Goal: Task Accomplishment & Management: Manage account settings

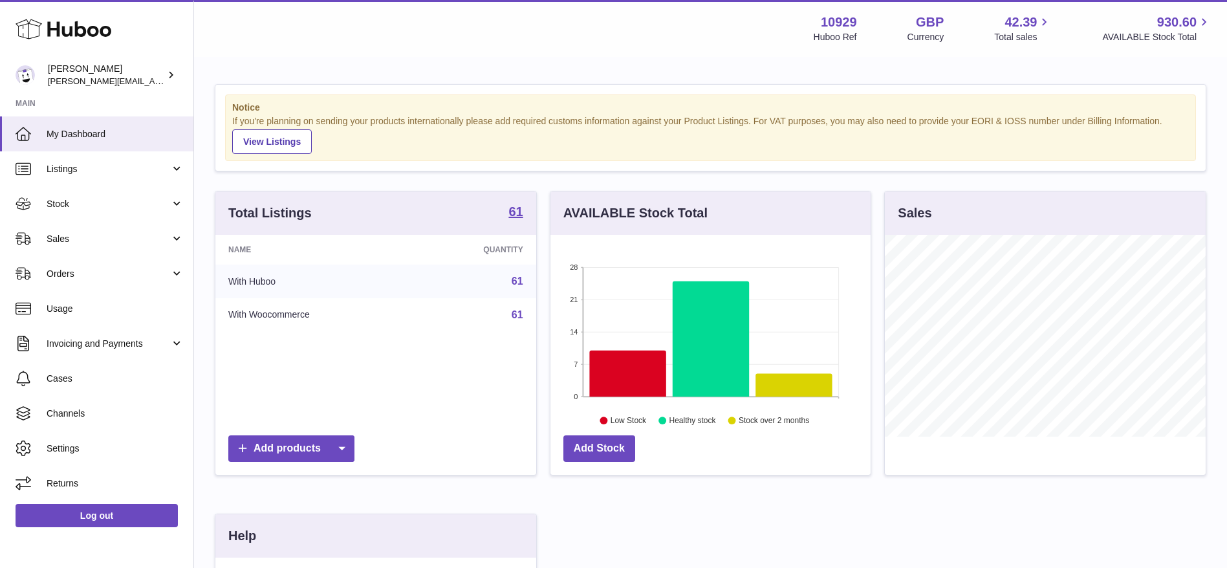
scroll to position [202, 320]
click at [64, 208] on span "Stock" at bounding box center [109, 204] width 124 height 12
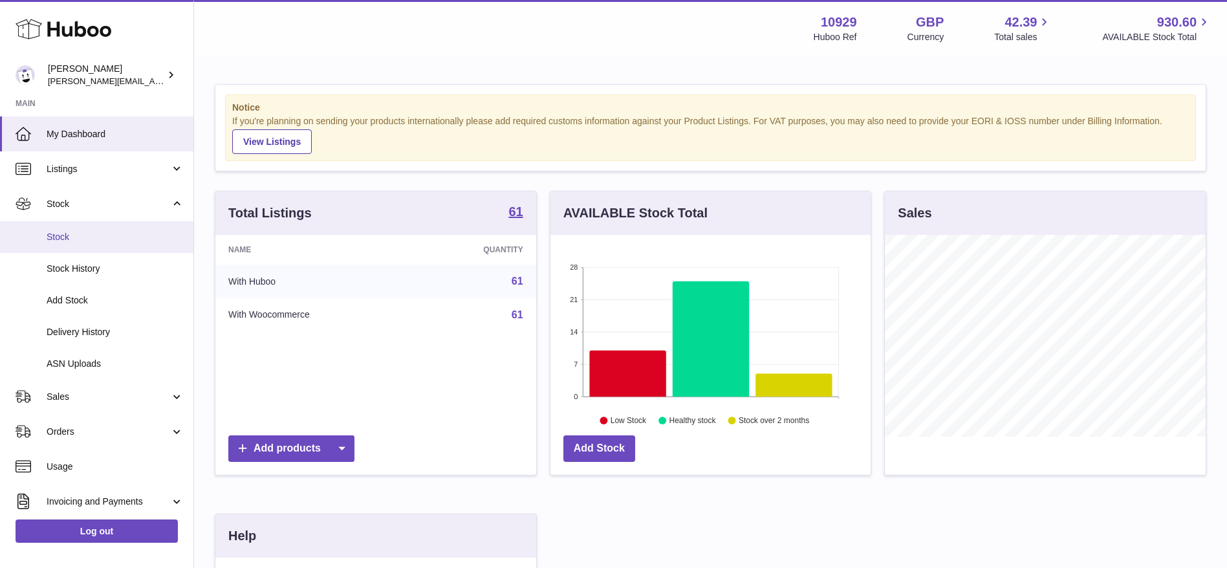
click at [59, 240] on span "Stock" at bounding box center [115, 237] width 137 height 12
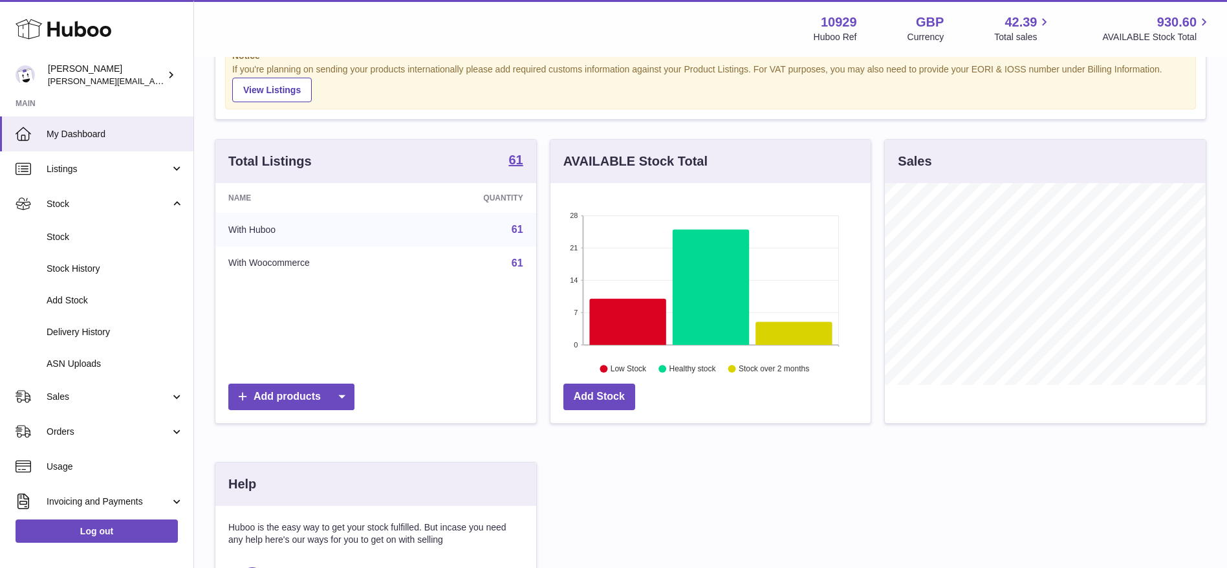
scroll to position [52, 0]
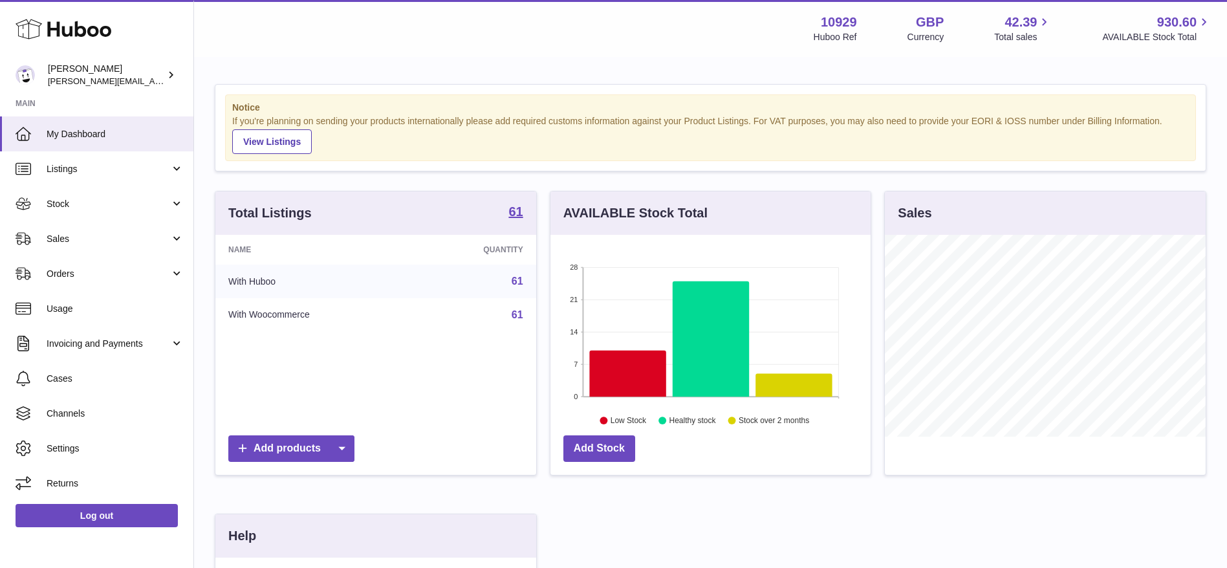
scroll to position [269, 0]
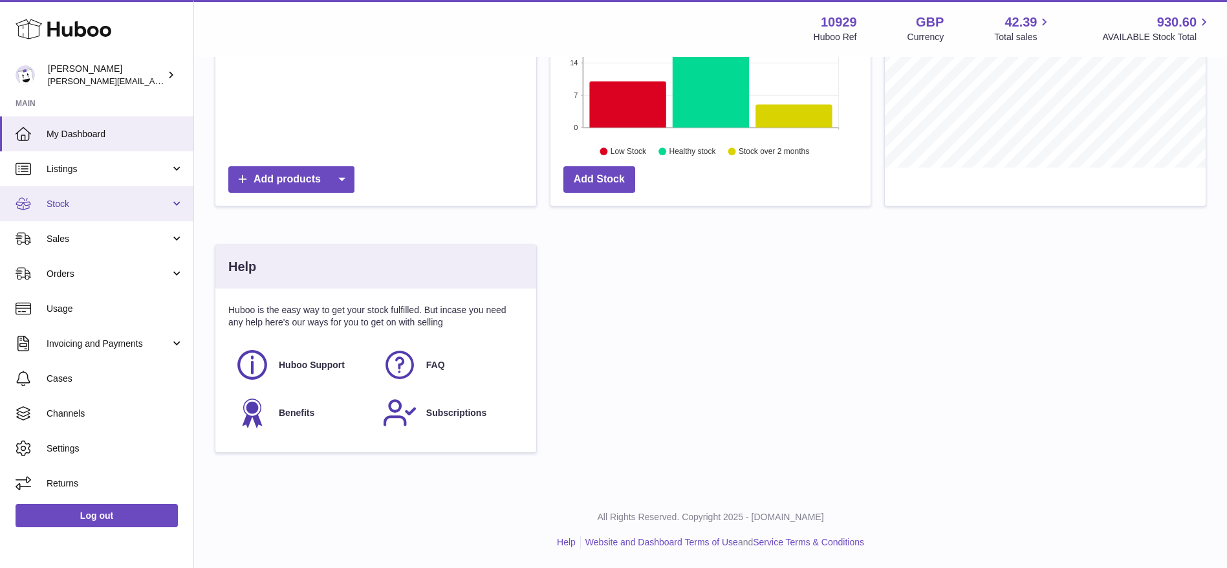
click at [60, 208] on span "Stock" at bounding box center [109, 204] width 124 height 12
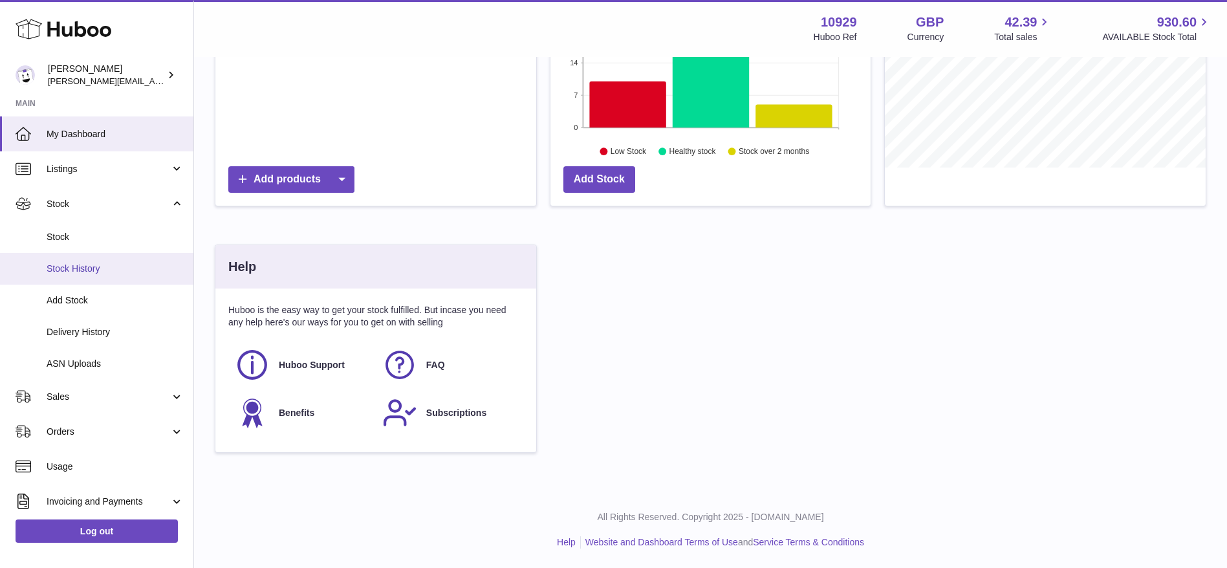
click at [63, 272] on span "Stock History" at bounding box center [115, 269] width 137 height 12
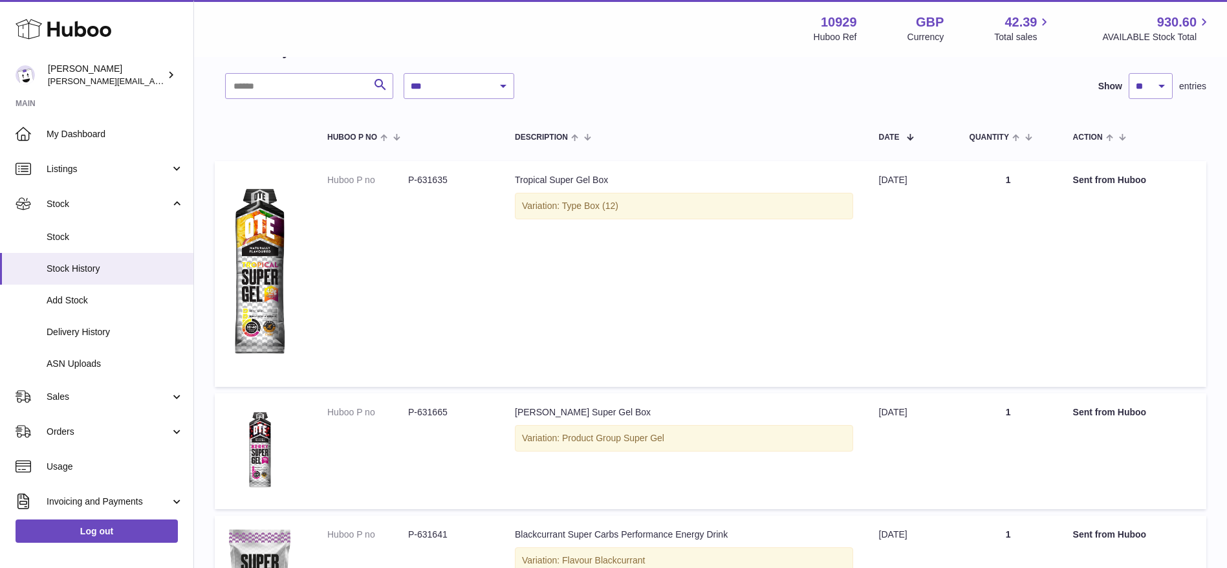
scroll to position [144, 0]
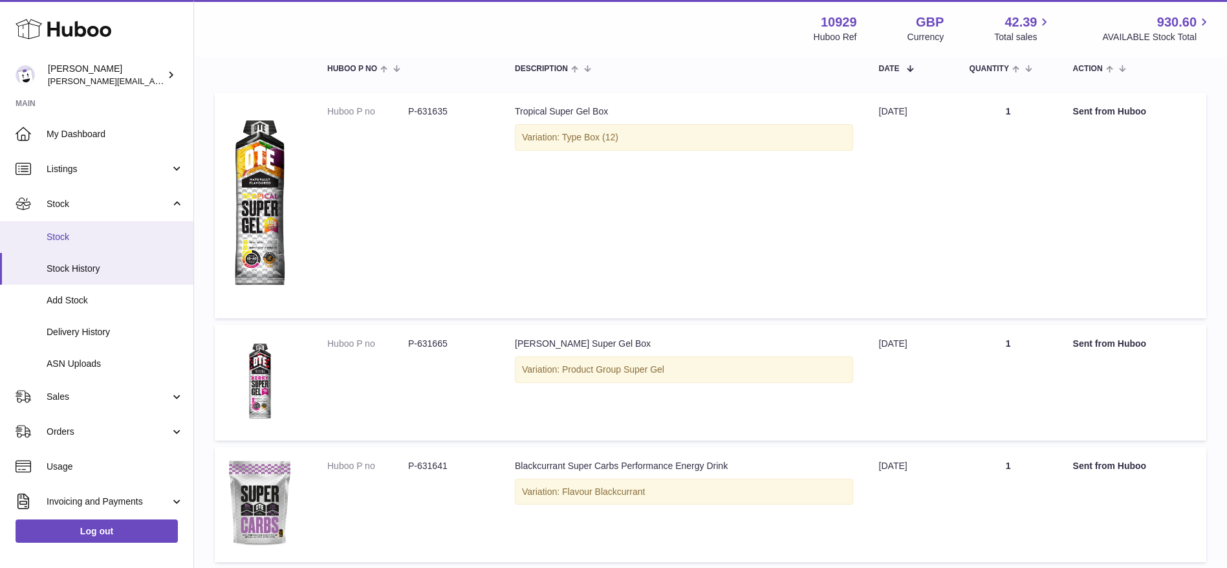
click at [52, 228] on link "Stock" at bounding box center [96, 237] width 193 height 32
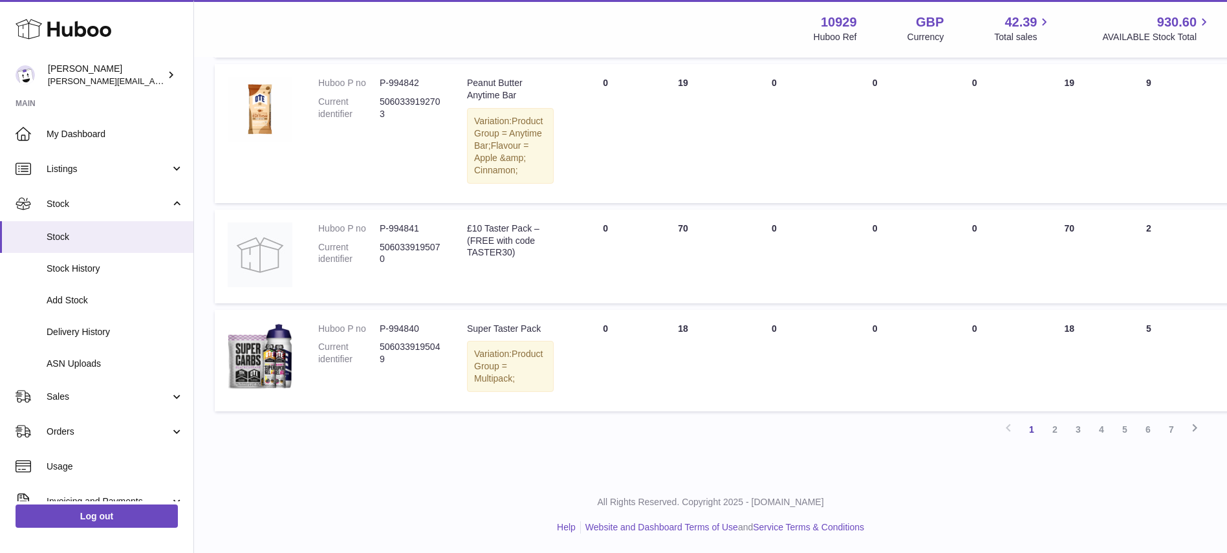
scroll to position [1482, 0]
click at [1058, 425] on link "2" at bounding box center [1055, 429] width 23 height 23
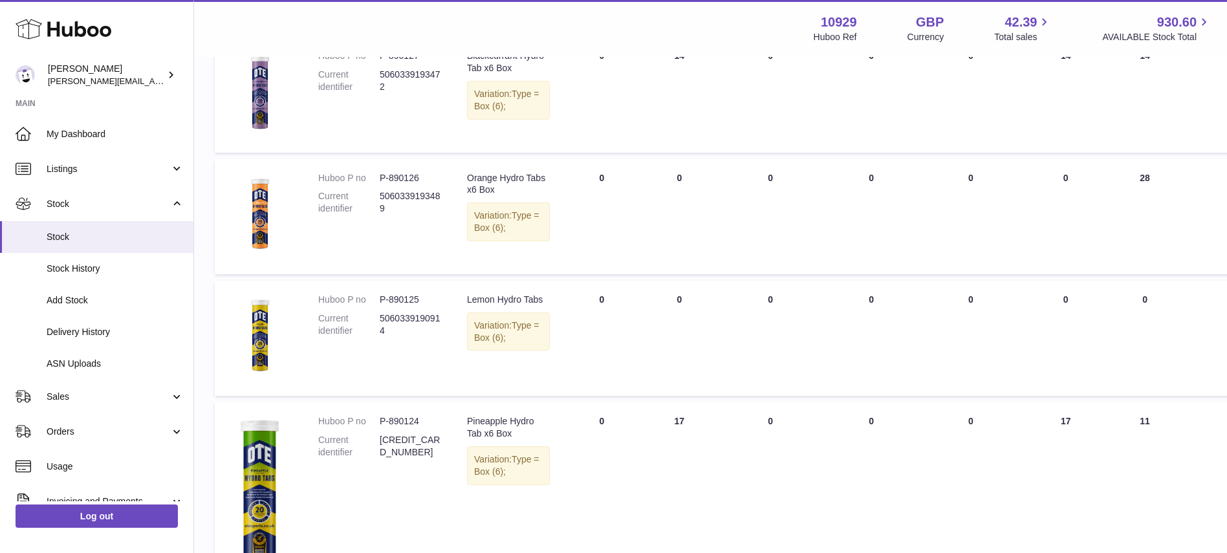
scroll to position [642, 0]
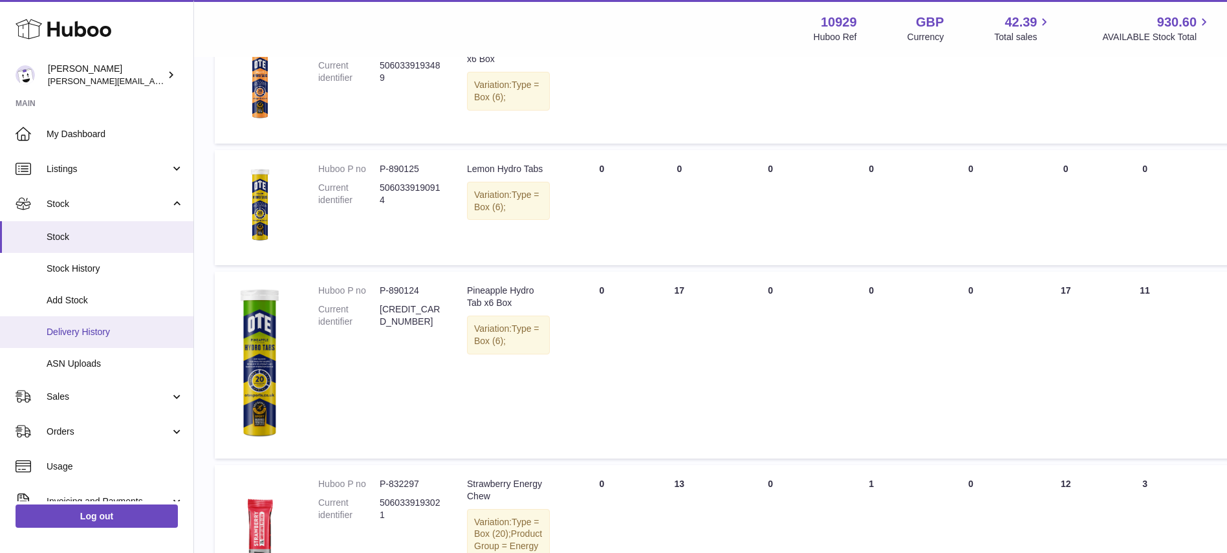
click at [69, 336] on span "Delivery History" at bounding box center [115, 332] width 137 height 12
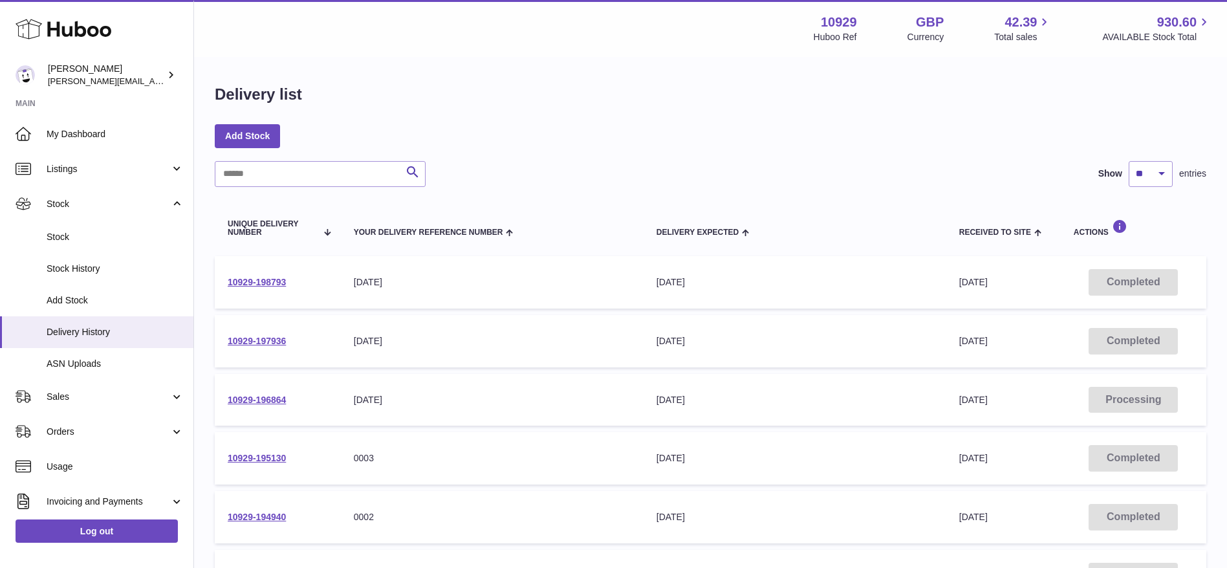
scroll to position [3, 0]
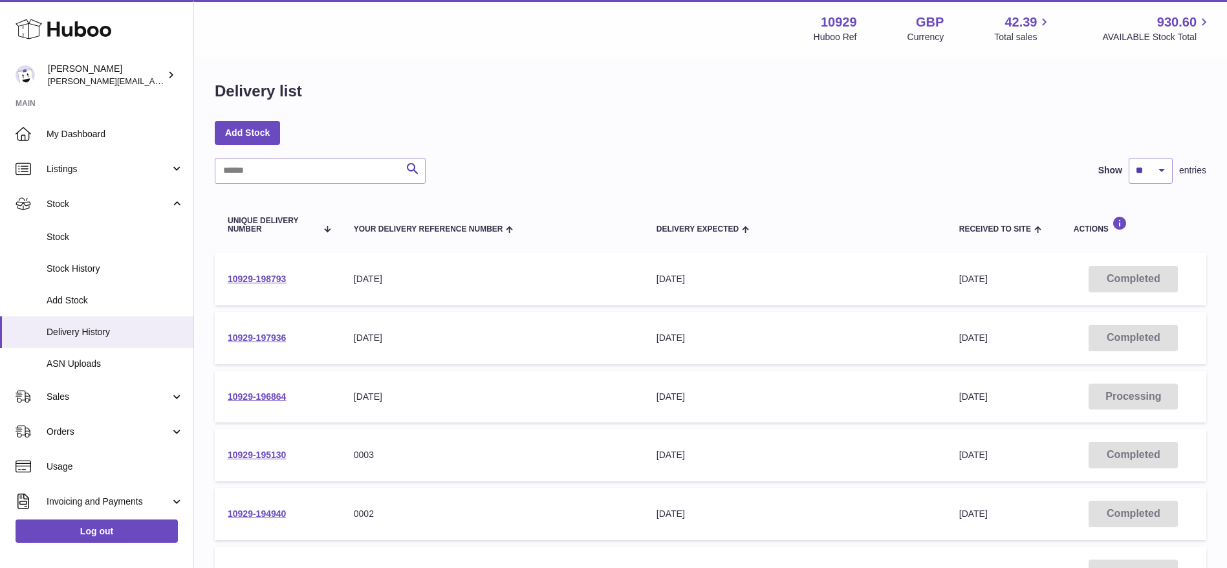
click at [421, 280] on div "August 1" at bounding box center [492, 279] width 277 height 12
click at [255, 280] on link "10929-198793" at bounding box center [257, 279] width 58 height 10
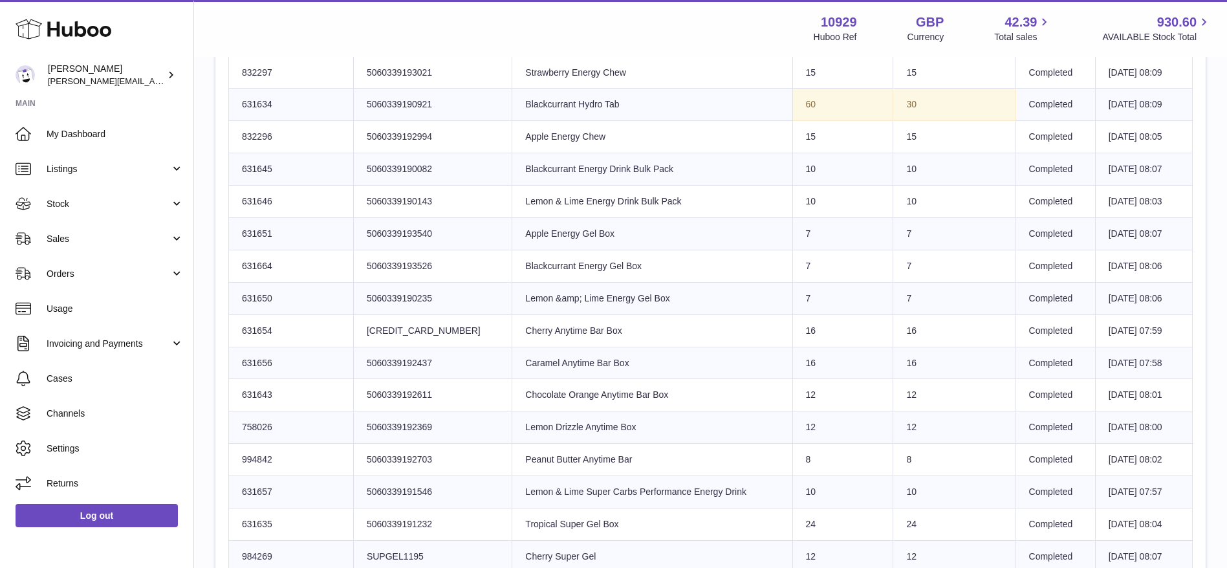
scroll to position [561, 0]
click at [67, 23] on icon at bounding box center [64, 29] width 96 height 26
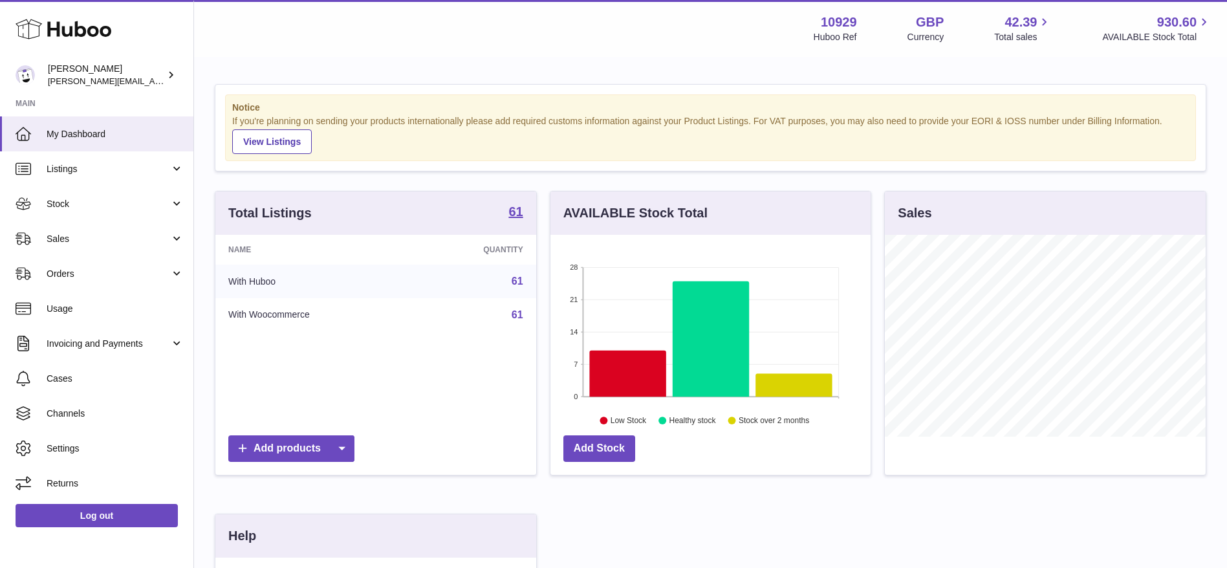
scroll to position [49, 0]
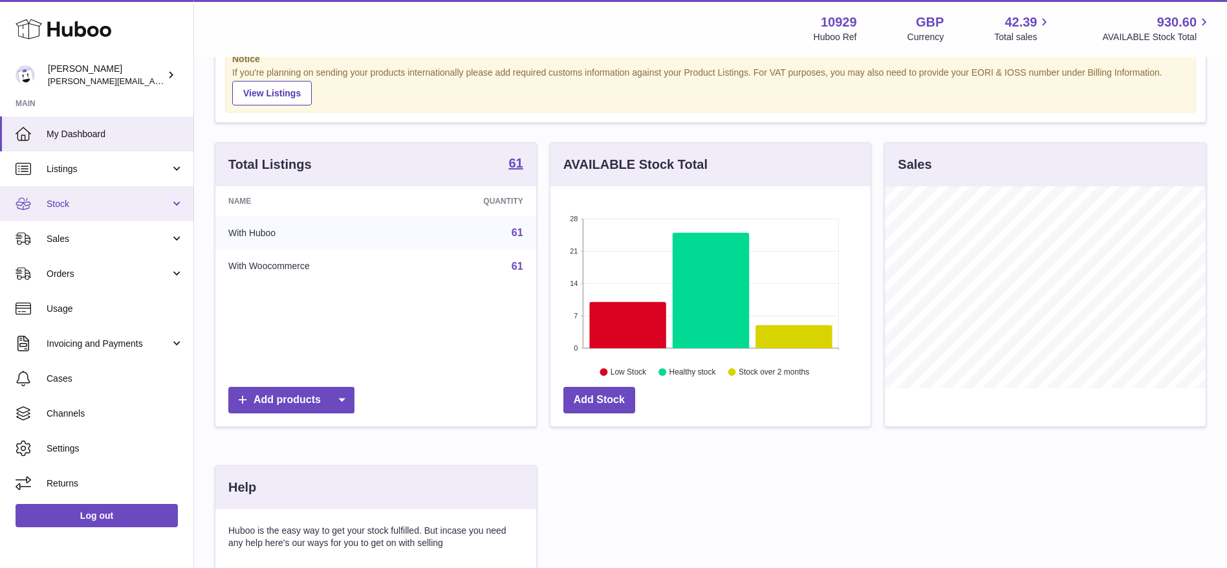
click at [131, 210] on link "Stock" at bounding box center [96, 203] width 193 height 35
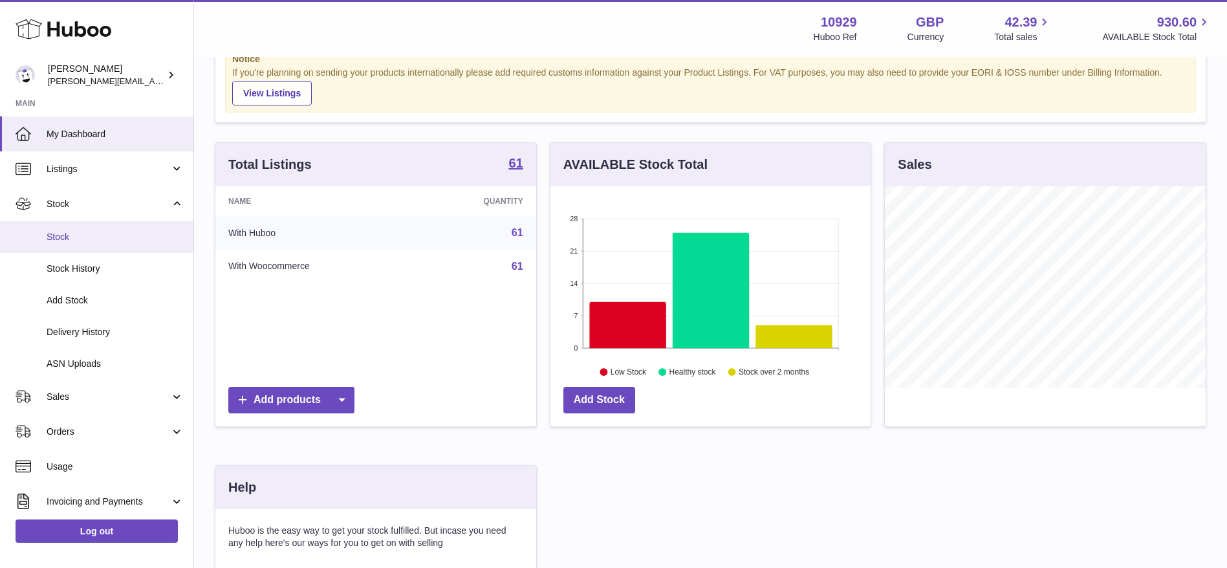
click at [91, 245] on link "Stock" at bounding box center [96, 237] width 193 height 32
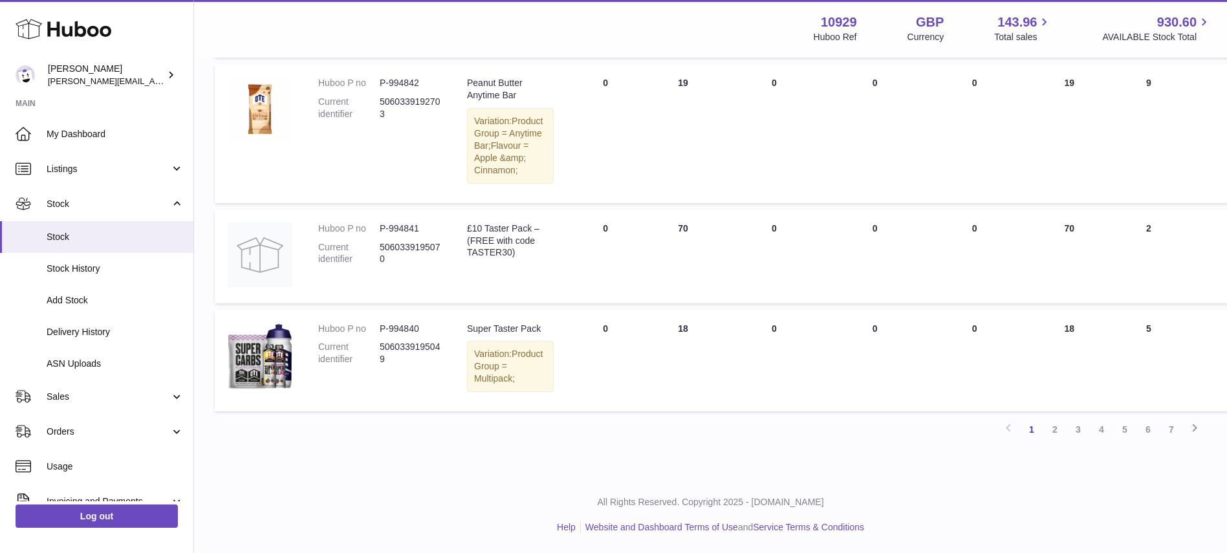
scroll to position [1478, 0]
click at [1053, 434] on link "2" at bounding box center [1055, 429] width 23 height 23
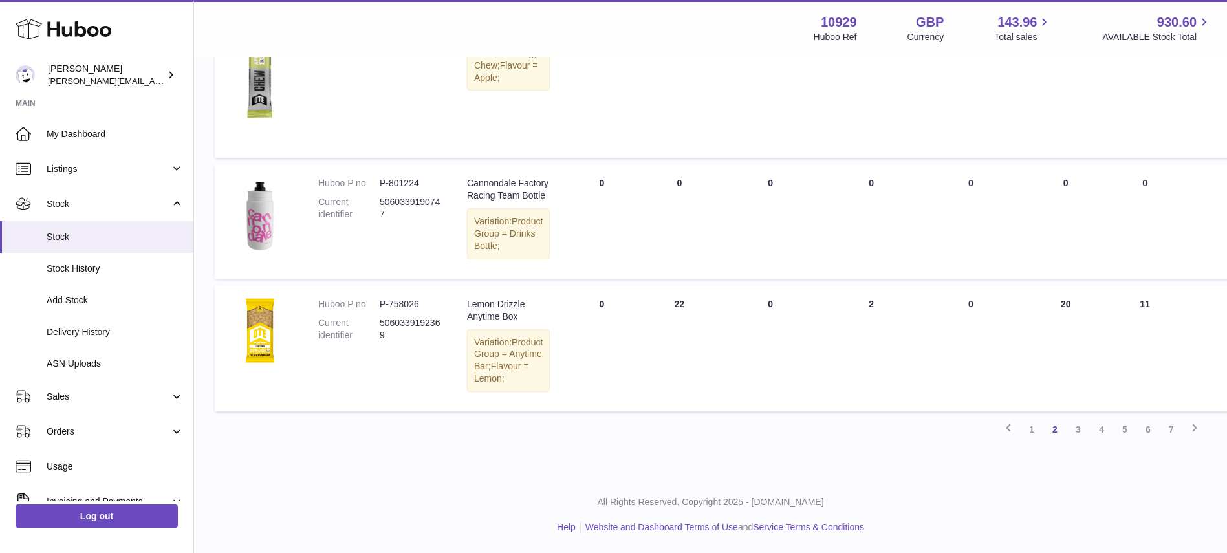
scroll to position [1488, 0]
click at [1077, 431] on link "3" at bounding box center [1078, 429] width 23 height 23
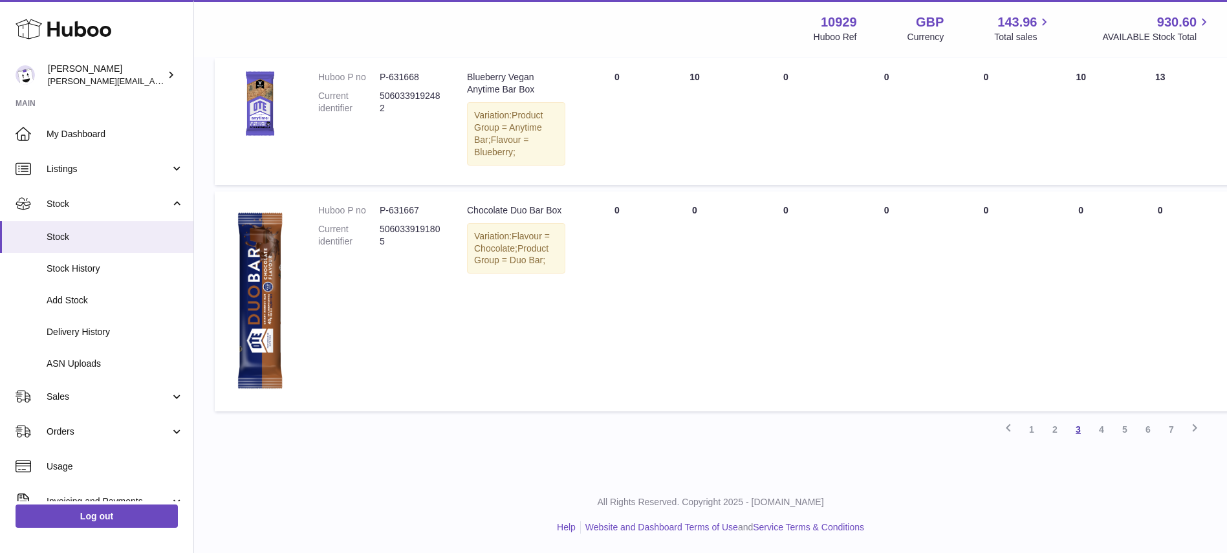
scroll to position [1467, 0]
click at [1077, 431] on link "3" at bounding box center [1078, 429] width 23 height 23
click at [1103, 436] on link "4" at bounding box center [1101, 429] width 23 height 23
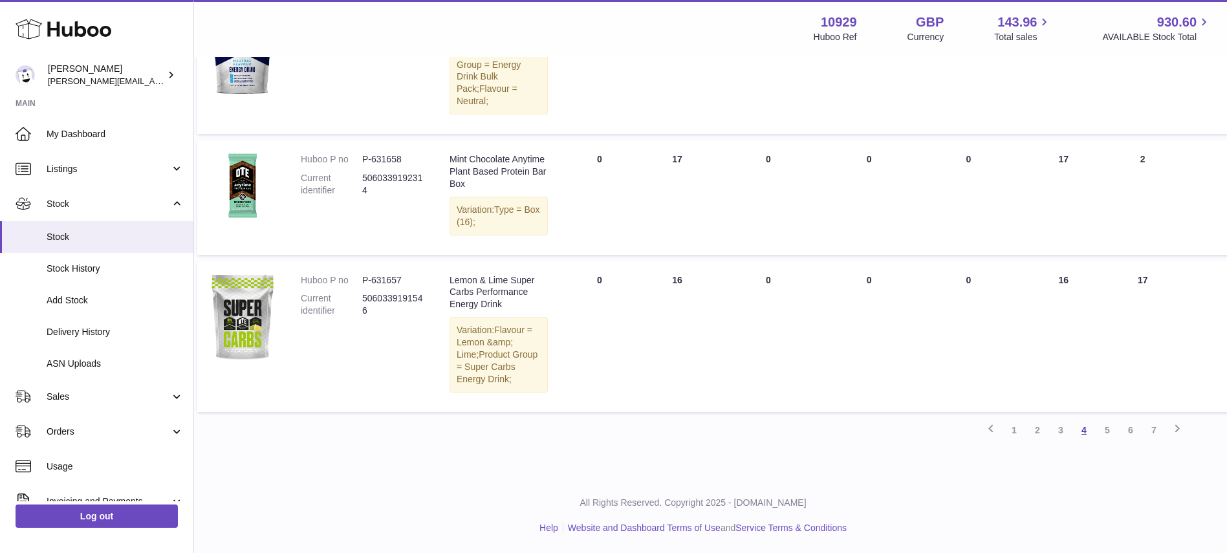
scroll to position [1619, 17]
click at [1104, 442] on link "5" at bounding box center [1107, 430] width 23 height 23
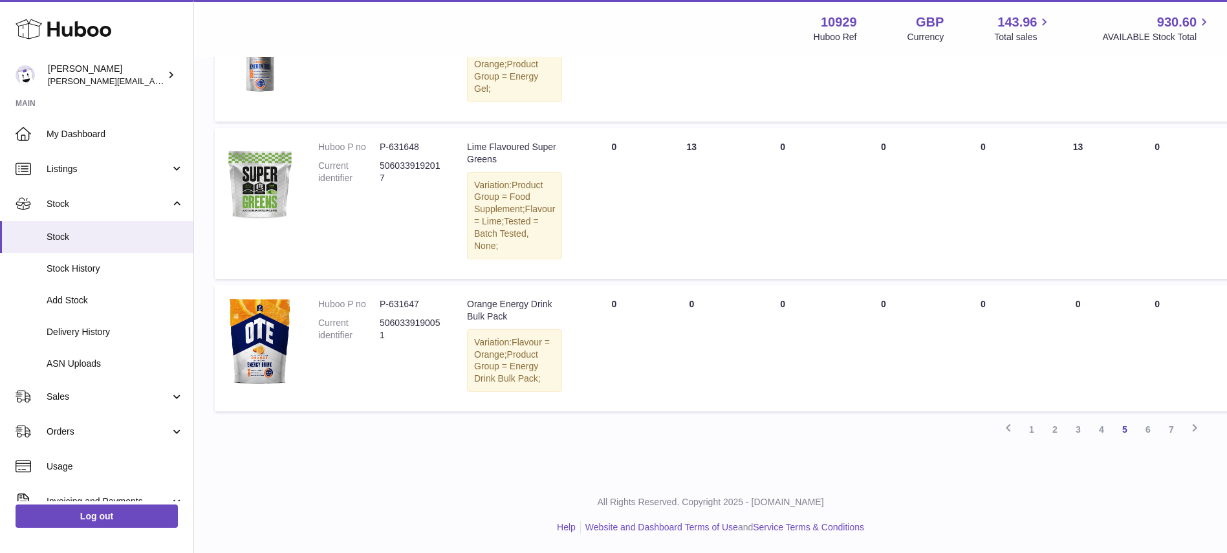
scroll to position [1620, 0]
click at [888, 295] on td "ALLOCATED Total 0" at bounding box center [883, 348] width 97 height 126
click at [1143, 425] on link "6" at bounding box center [1148, 429] width 23 height 23
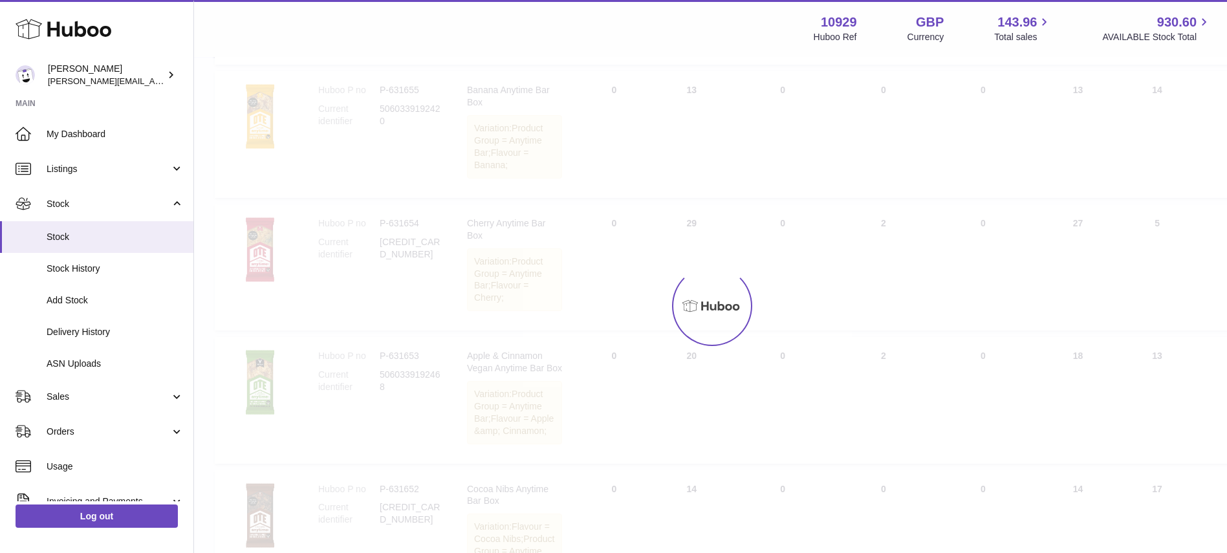
scroll to position [58, 0]
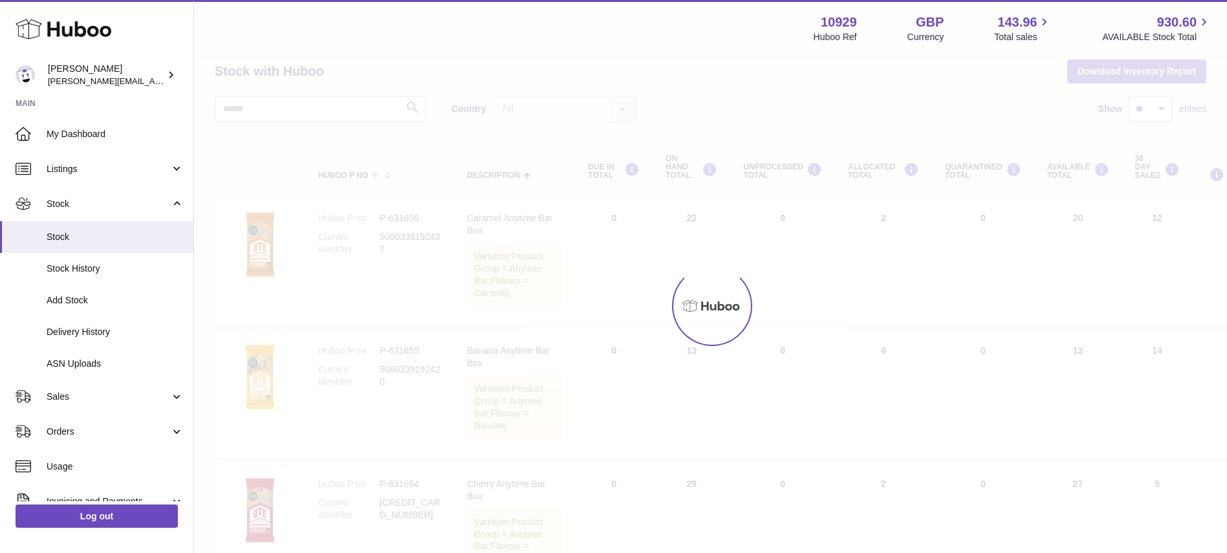
click at [1143, 425] on div at bounding box center [710, 305] width 1033 height 495
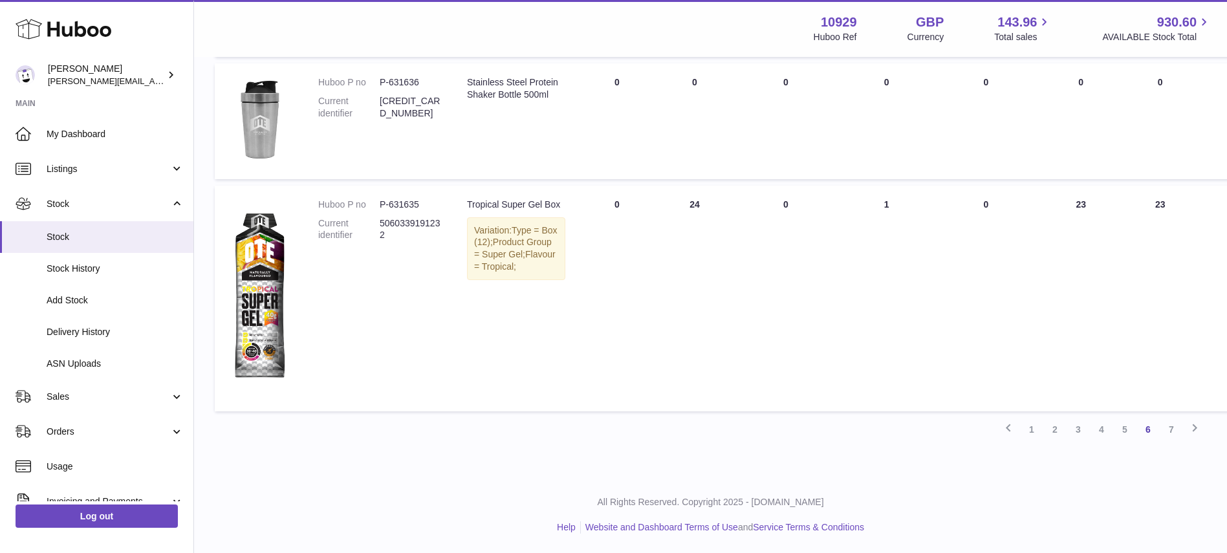
scroll to position [1587, 0]
click at [1171, 441] on link "7" at bounding box center [1171, 429] width 23 height 23
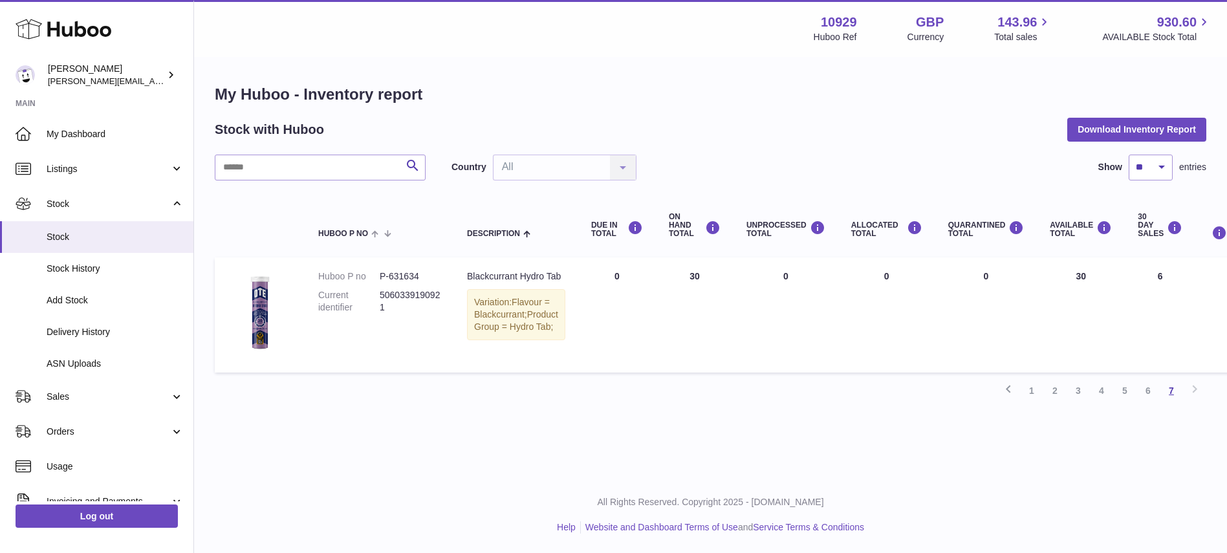
scroll to position [15, 0]
click at [672, 133] on div "My Huboo - Inventory report Stock with Huboo Download Inventory Report Search C…" at bounding box center [711, 243] width 992 height 318
click at [81, 300] on span "Add Stock" at bounding box center [115, 300] width 137 height 12
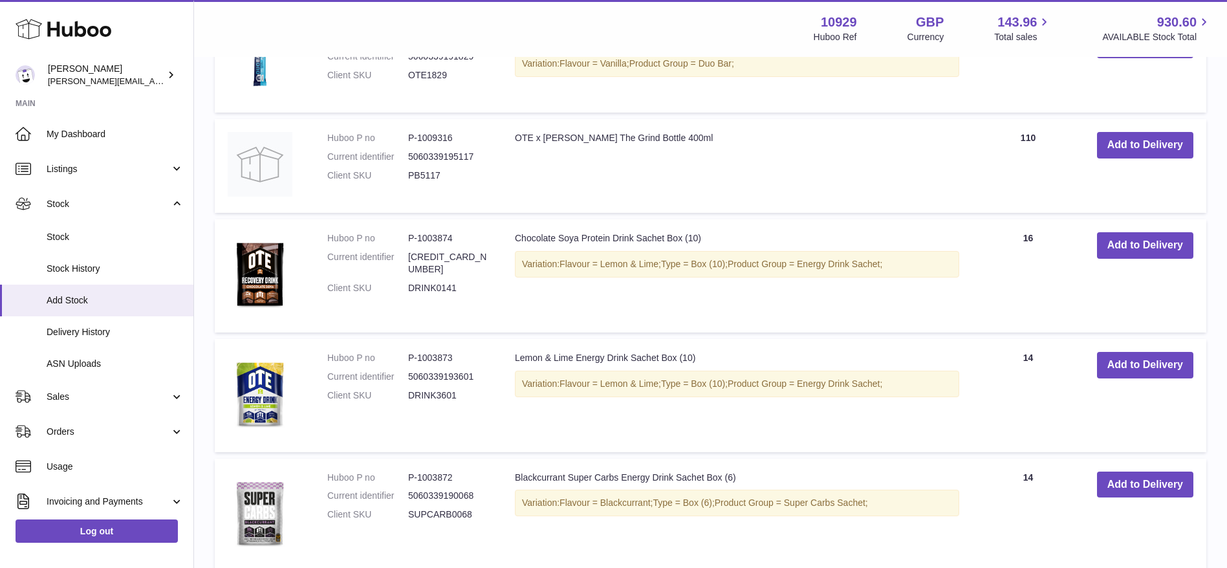
scroll to position [652, 0]
